Goal: Information Seeking & Learning: Learn about a topic

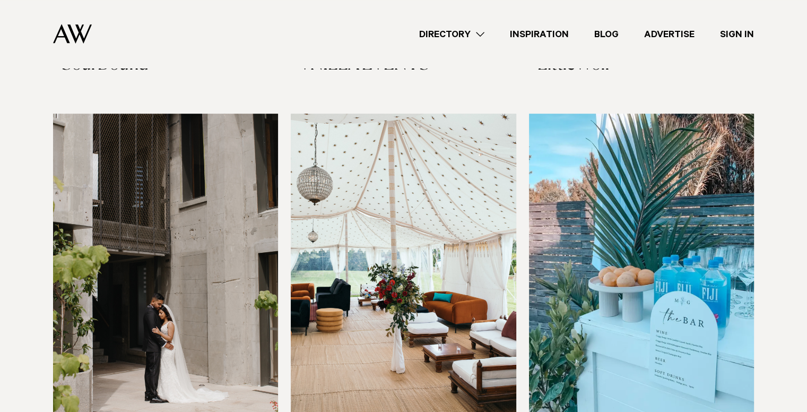
scroll to position [553, 0]
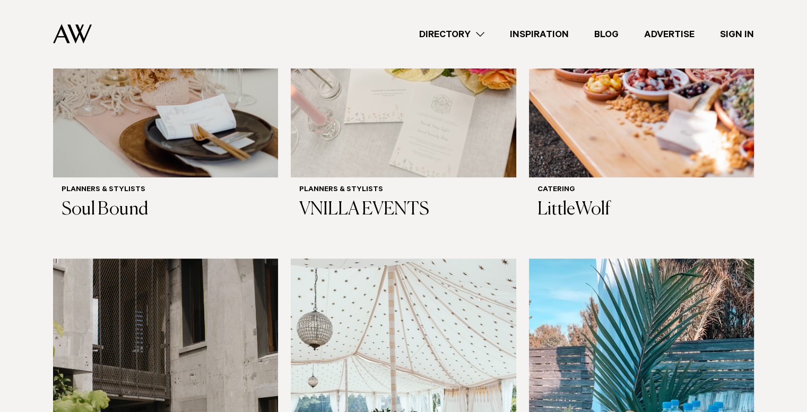
click at [480, 32] on link "Directory" at bounding box center [451, 34] width 91 height 14
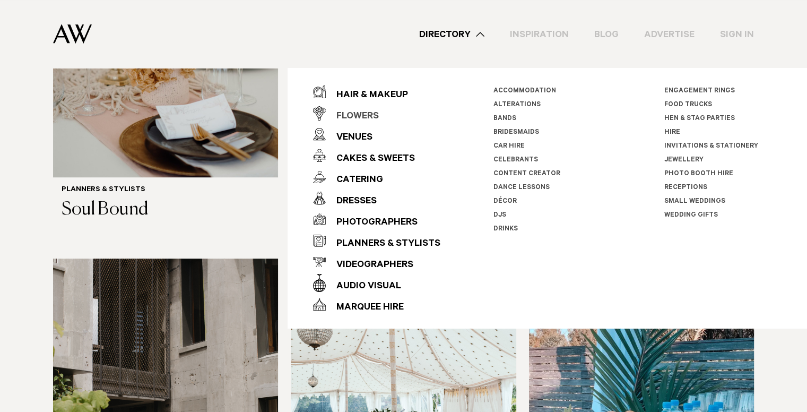
click at [378, 113] on div "Flowers" at bounding box center [352, 116] width 53 height 21
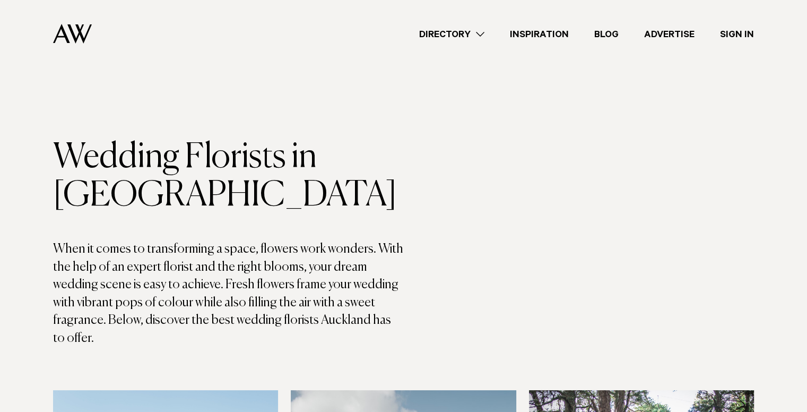
click at [478, 37] on link "Directory" at bounding box center [451, 34] width 91 height 14
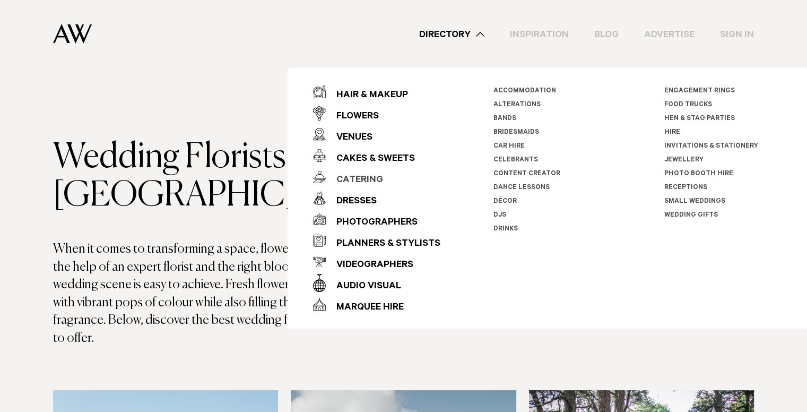
click at [380, 170] on div "Catering" at bounding box center [354, 180] width 57 height 21
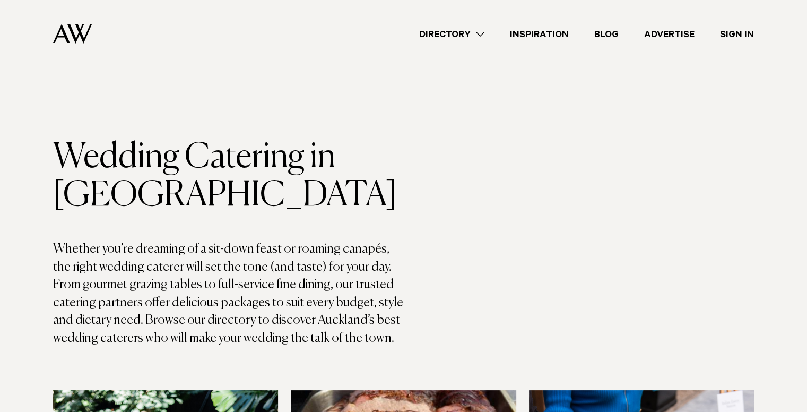
click at [603, 36] on link "Blog" at bounding box center [606, 34] width 50 height 14
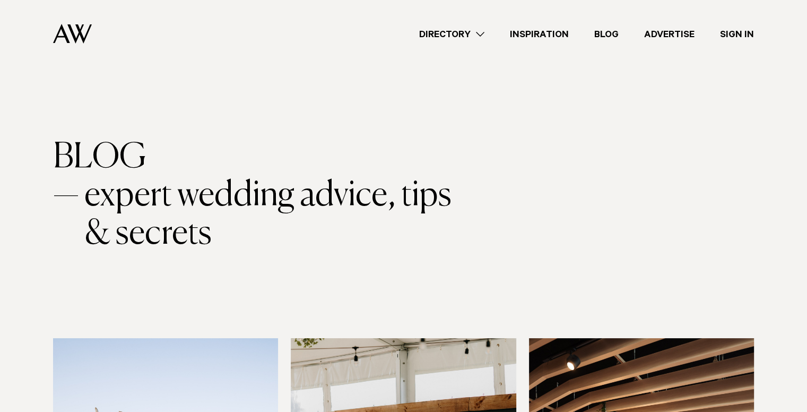
click at [545, 29] on link "Inspiration" at bounding box center [539, 34] width 84 height 14
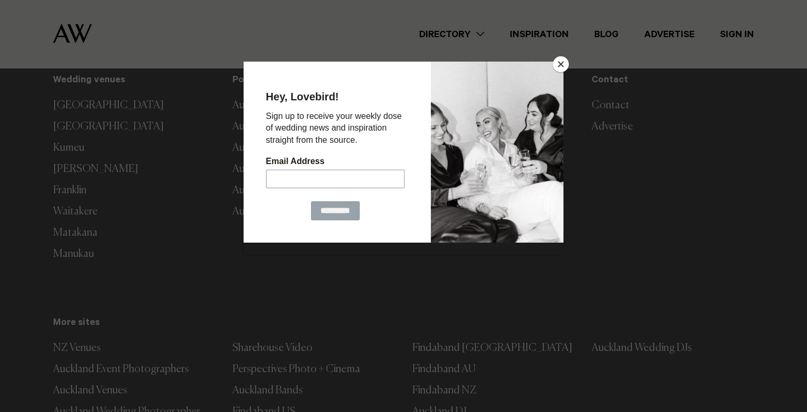
scroll to position [2168, 0]
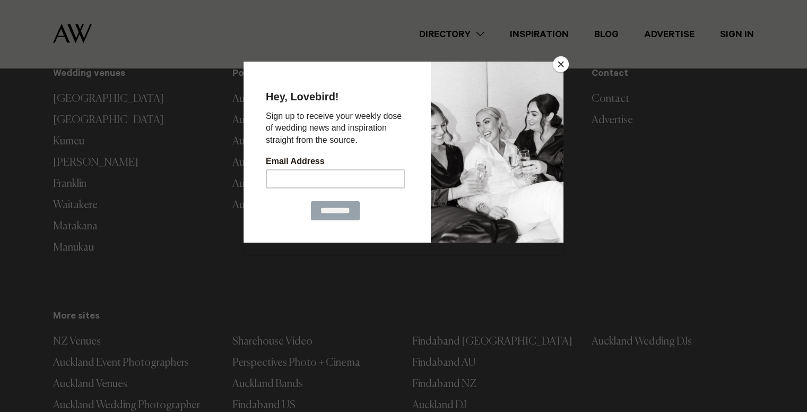
click at [562, 64] on button "Close" at bounding box center [561, 64] width 16 height 16
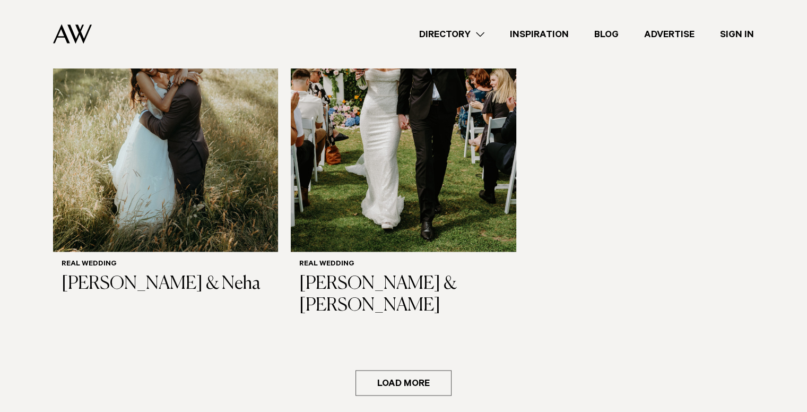
scroll to position [1602, 0]
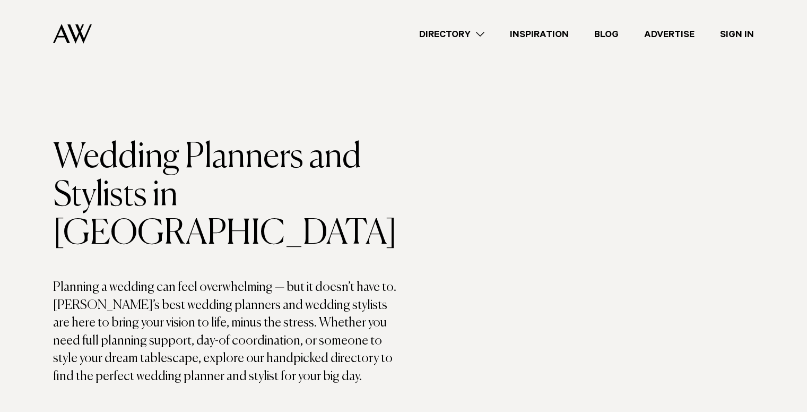
scroll to position [553, 0]
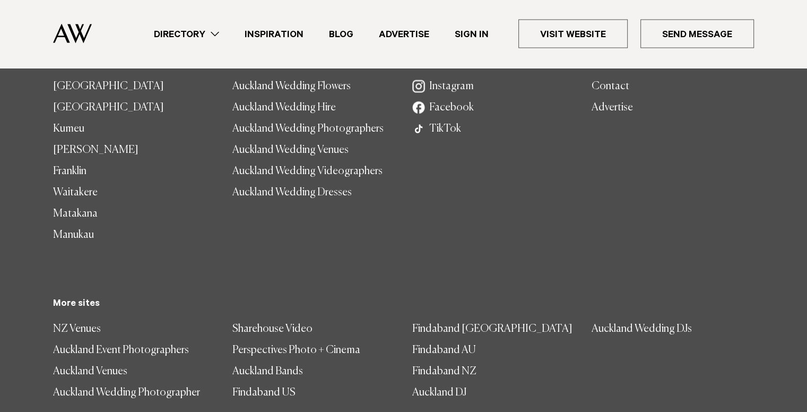
scroll to position [2067, 0]
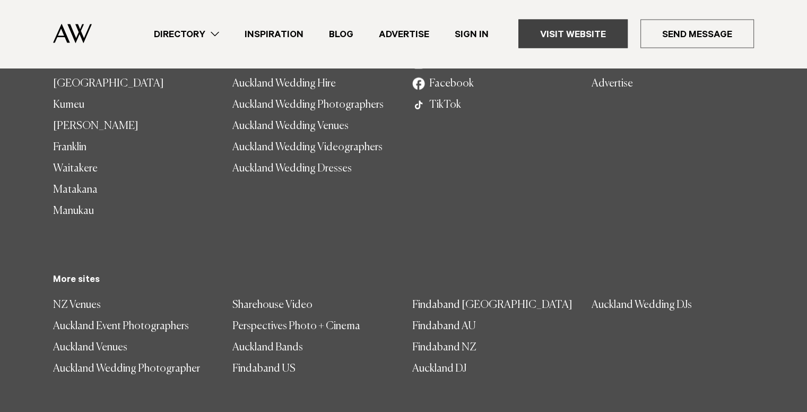
click at [581, 28] on link "Visit Website" at bounding box center [572, 34] width 109 height 29
